Goal: Task Accomplishment & Management: Manage account settings

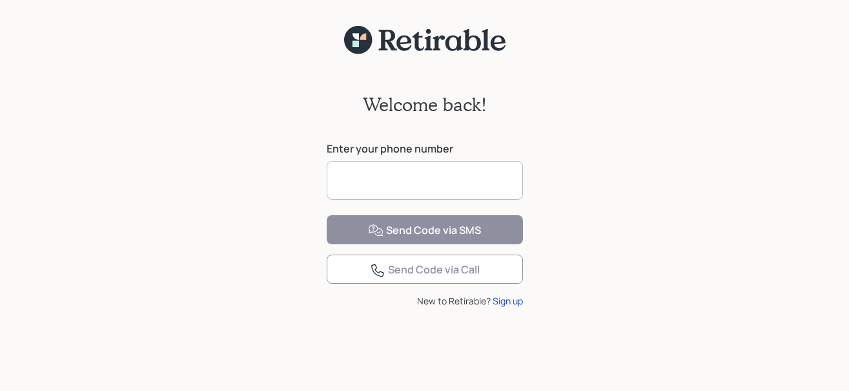
click at [400, 186] on input at bounding box center [425, 180] width 196 height 39
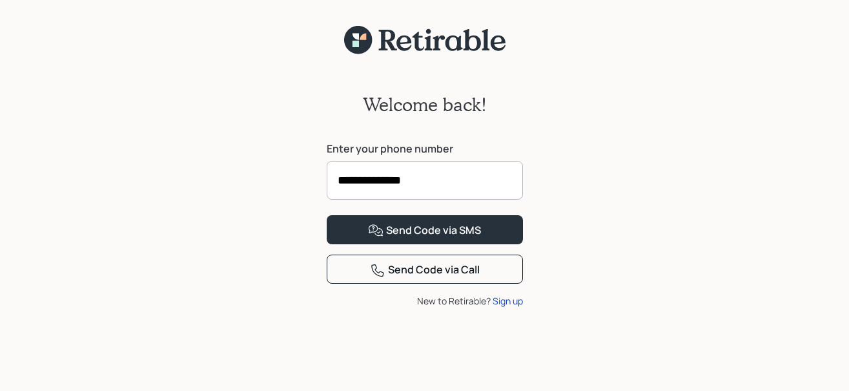
type input "**********"
click at [327, 215] on button "Send Code via SMS" at bounding box center [425, 229] width 196 height 29
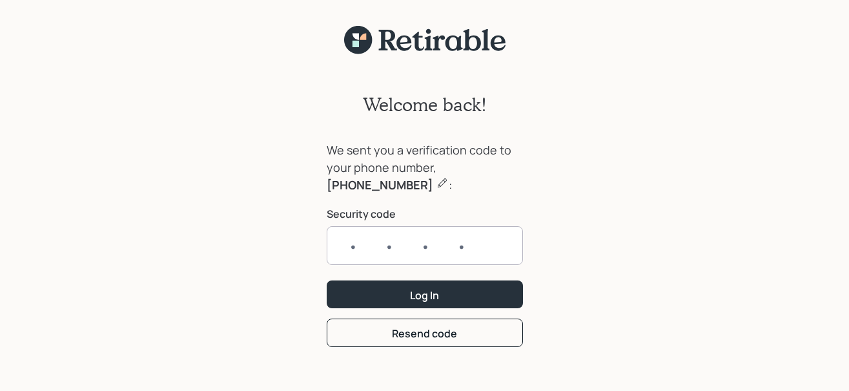
click at [400, 186] on b "330-554-5528" at bounding box center [380, 184] width 107 height 15
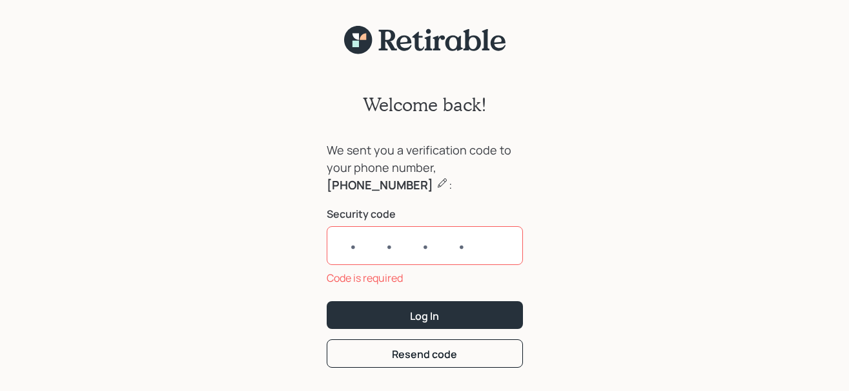
click at [355, 247] on input "text" at bounding box center [425, 245] width 196 height 39
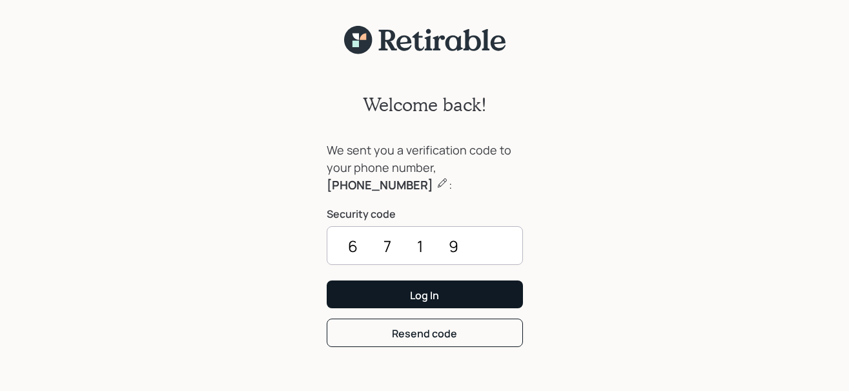
type input "6719"
click at [351, 298] on button "Log In" at bounding box center [425, 294] width 196 height 28
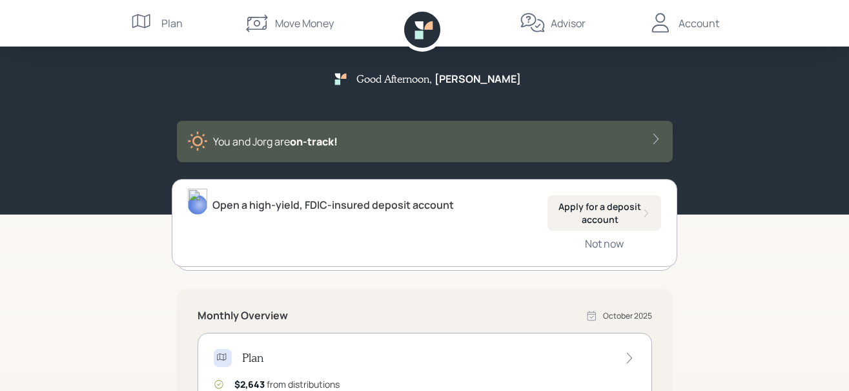
click at [687, 25] on div "Account" at bounding box center [699, 22] width 41 height 15
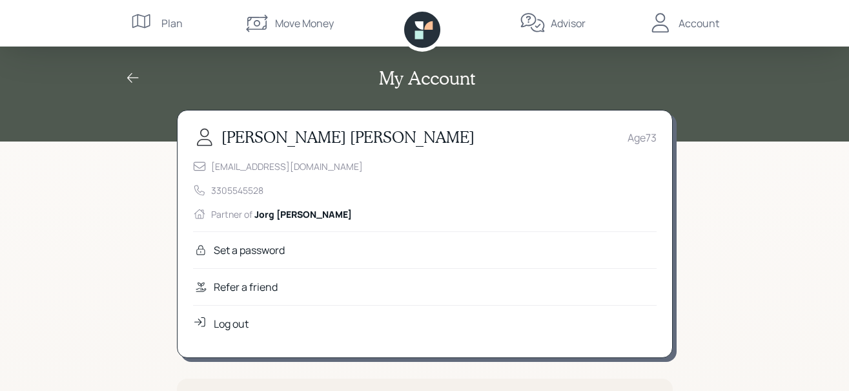
click at [229, 324] on div "Log out" at bounding box center [231, 323] width 35 height 15
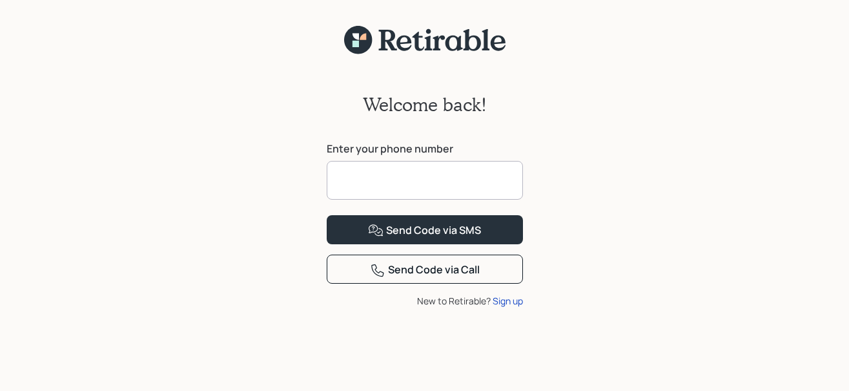
click at [675, 59] on div "Welcome back! Enter your phone number Send Code via SMS Send Code via Call New …" at bounding box center [424, 231] width 849 height 352
